Goal: Task Accomplishment & Management: Use online tool/utility

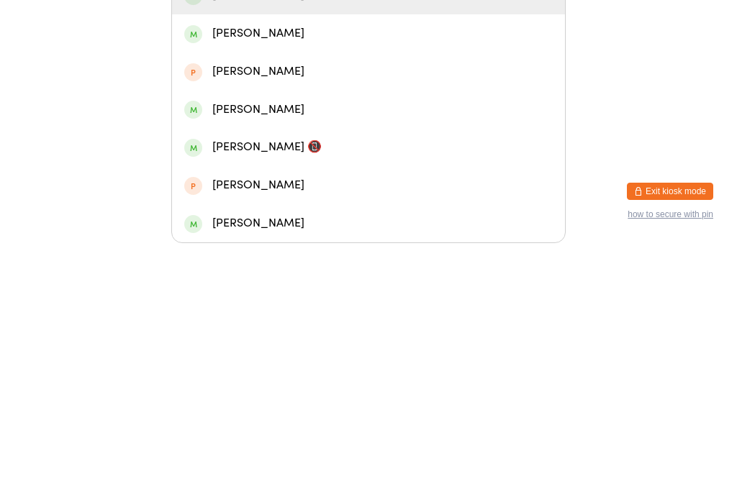
type input "Ayaan"
click at [319, 245] on div "[PERSON_NAME]" at bounding box center [368, 254] width 368 height 19
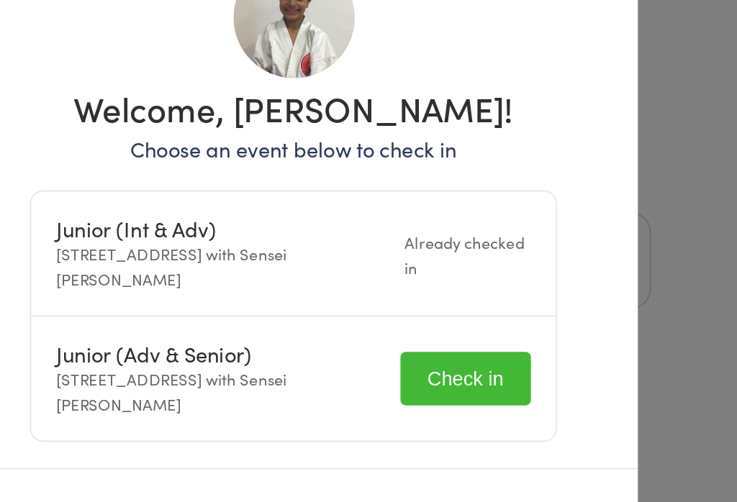
click at [427, 330] on button "Check in" at bounding box center [463, 345] width 72 height 30
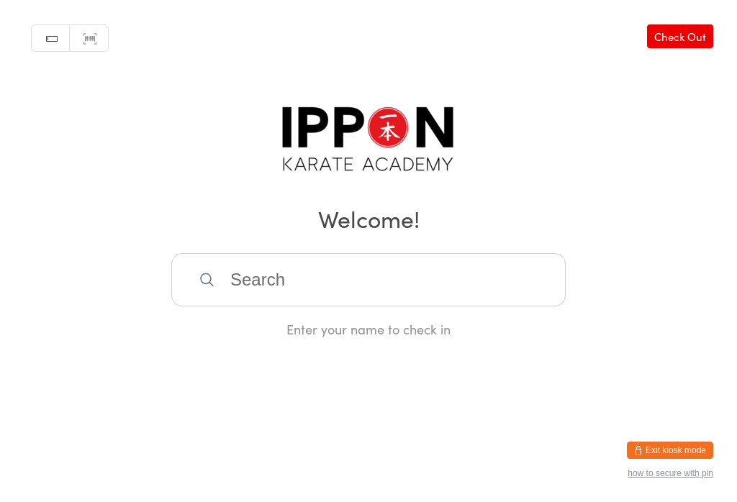
click at [354, 298] on input "search" at bounding box center [368, 279] width 394 height 53
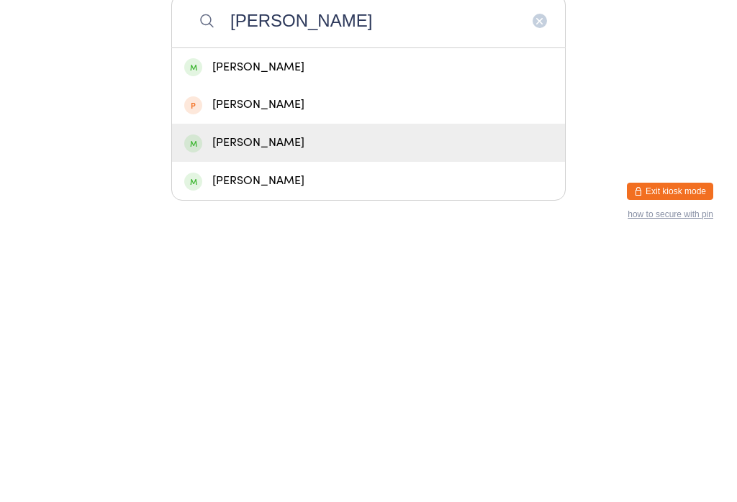
type input "[PERSON_NAME]"
click at [342, 392] on div "[PERSON_NAME]" at bounding box center [368, 401] width 368 height 19
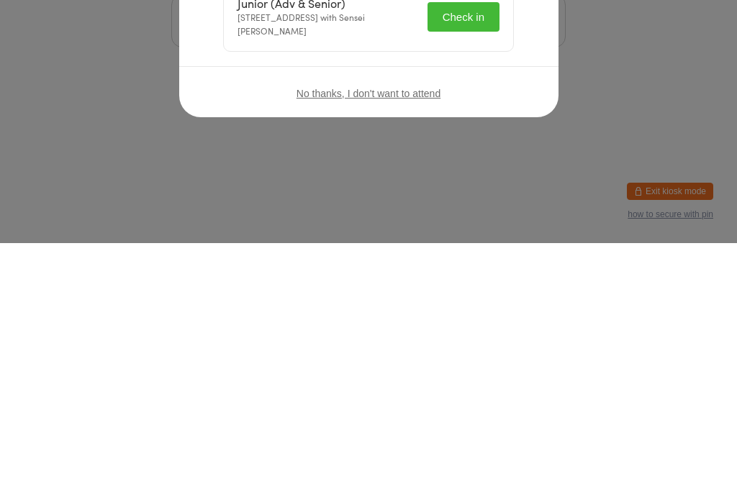
click at [474, 261] on button "Check in" at bounding box center [463, 276] width 72 height 30
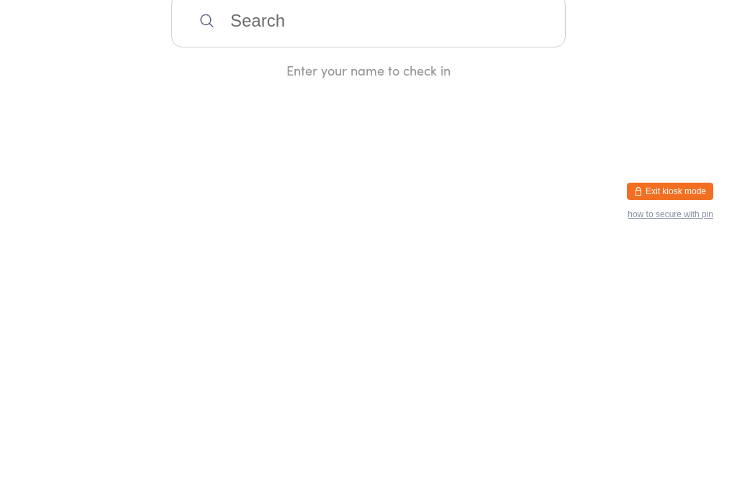
click at [377, 281] on input "search" at bounding box center [368, 279] width 394 height 53
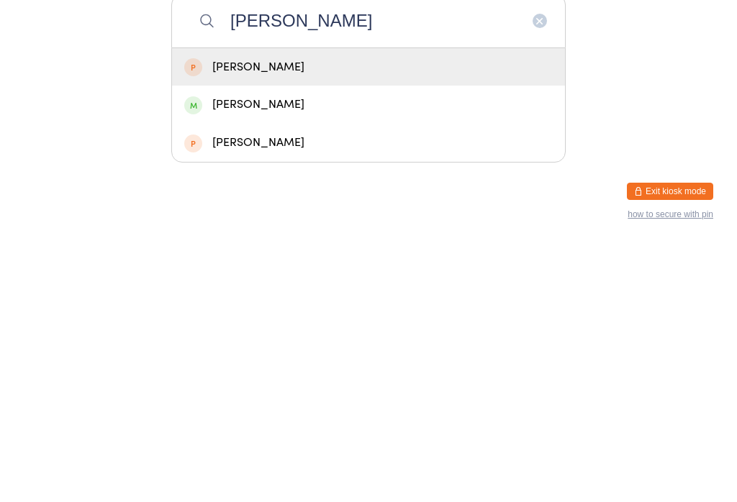
type input "[PERSON_NAME]"
click at [337, 354] on div "[PERSON_NAME]" at bounding box center [368, 363] width 368 height 19
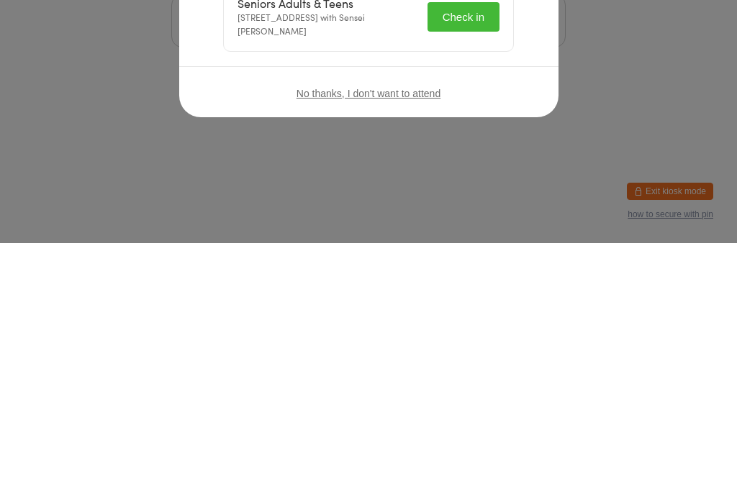
click at [489, 261] on button "Check in" at bounding box center [463, 276] width 72 height 30
click at [475, 276] on div "Checked in successfully!" at bounding box center [458, 276] width 81 height 27
click at [539, 114] on div "Manual search Scanner input Check Out Welcome! Enter your name to check in" at bounding box center [368, 169] width 737 height 338
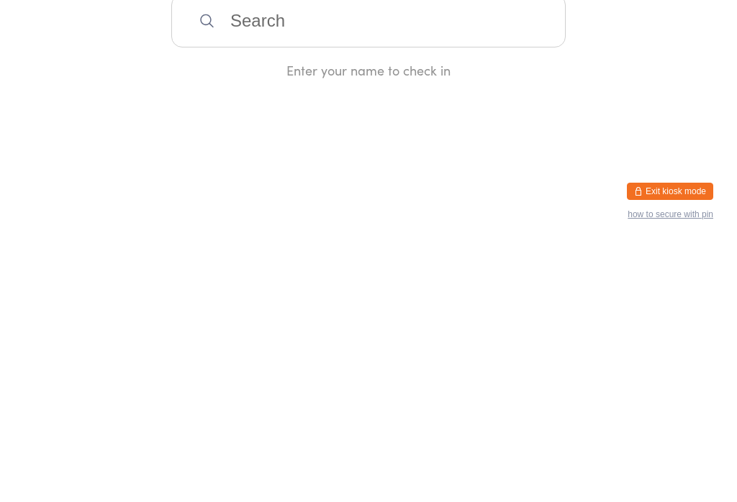
click at [503, 91] on div "Manual search Scanner input Check Out Welcome! Enter your name to check in" at bounding box center [368, 169] width 737 height 338
click at [329, 324] on div "Enter your name to check in" at bounding box center [368, 295] width 394 height 85
click at [440, 271] on input "search" at bounding box center [368, 279] width 394 height 53
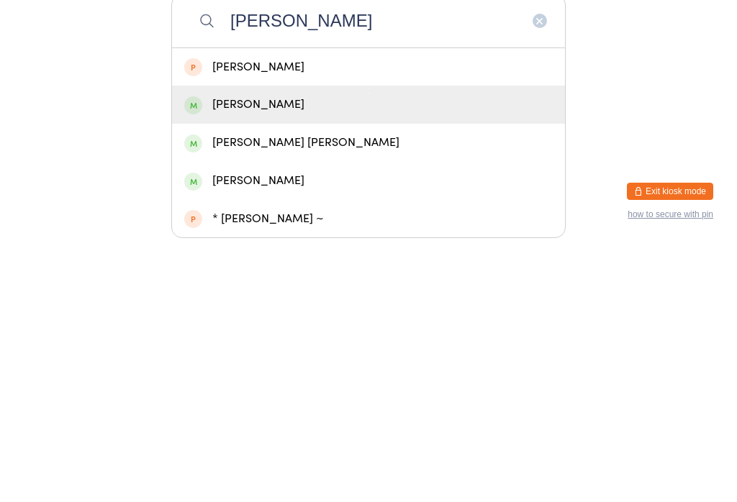
type input "[PERSON_NAME]"
click at [379, 354] on div "[PERSON_NAME]" at bounding box center [368, 363] width 368 height 19
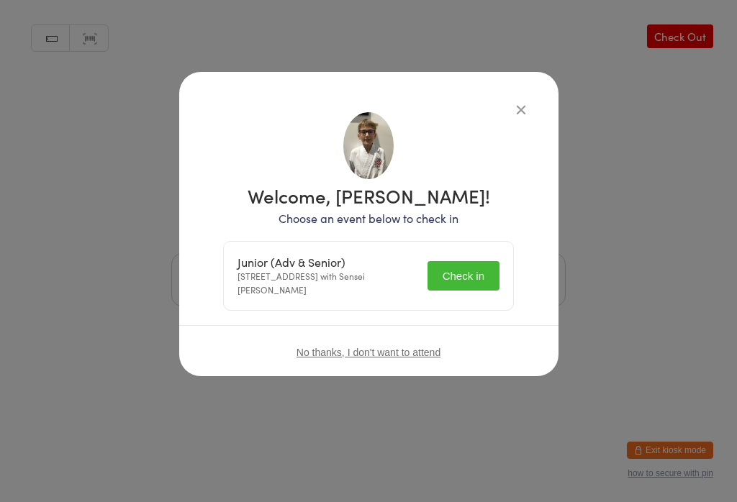
click at [473, 268] on button "Check in" at bounding box center [463, 276] width 72 height 30
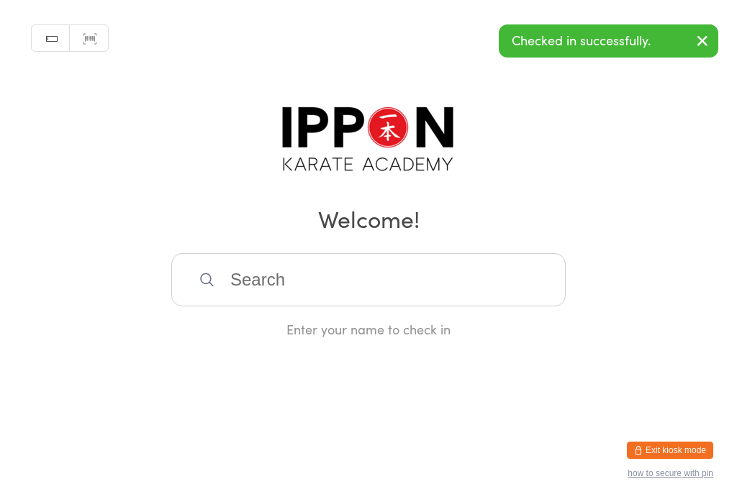
click at [251, 271] on input "search" at bounding box center [368, 279] width 394 height 53
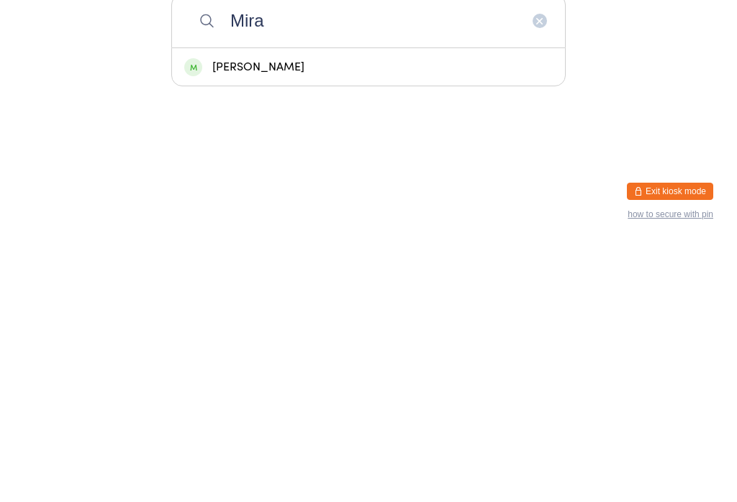
type input "Mira"
click at [358, 317] on div "[PERSON_NAME]" at bounding box center [368, 326] width 368 height 19
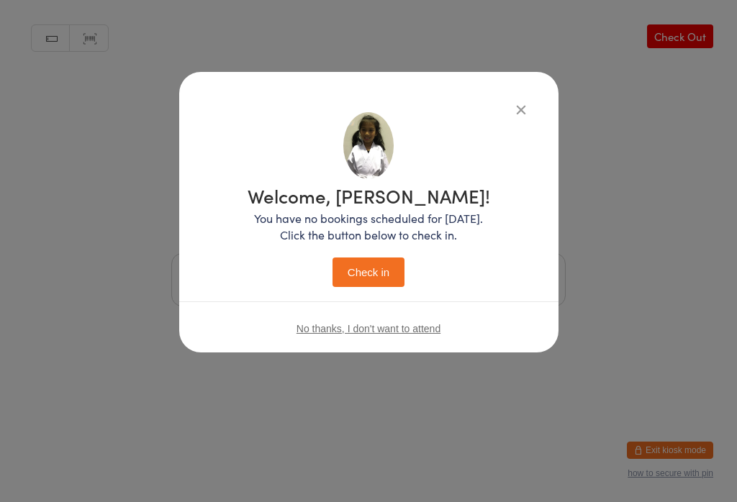
click at [360, 261] on button "Check in" at bounding box center [368, 273] width 72 height 30
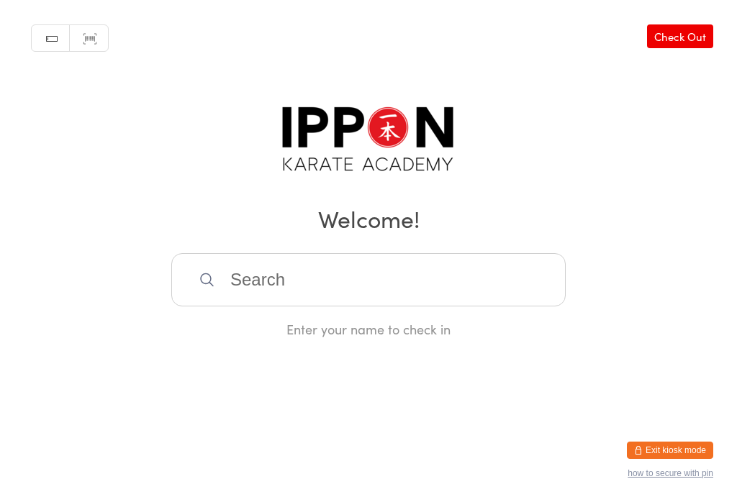
click at [487, 274] on input "search" at bounding box center [368, 279] width 394 height 53
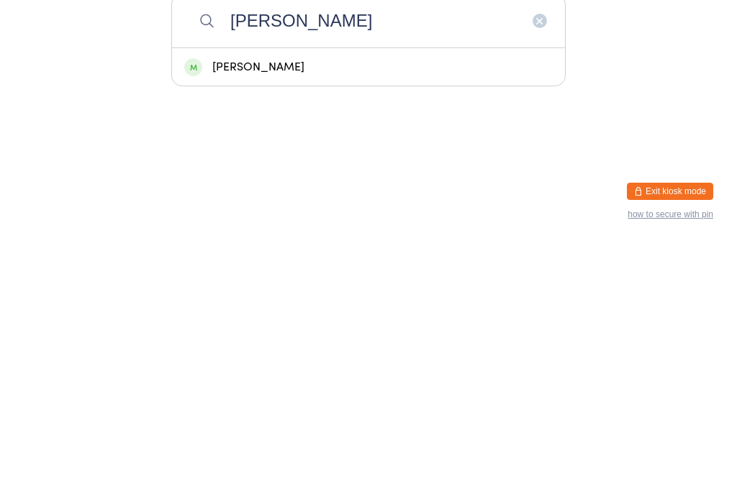
type input "[PERSON_NAME]"
click at [262, 317] on div "[PERSON_NAME]" at bounding box center [368, 326] width 368 height 19
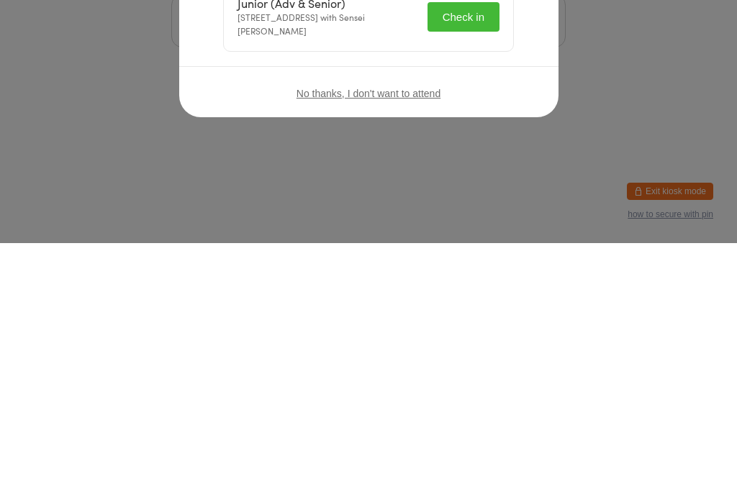
click at [466, 279] on button "Check in" at bounding box center [463, 276] width 72 height 30
